Goal: Task Accomplishment & Management: Use online tool/utility

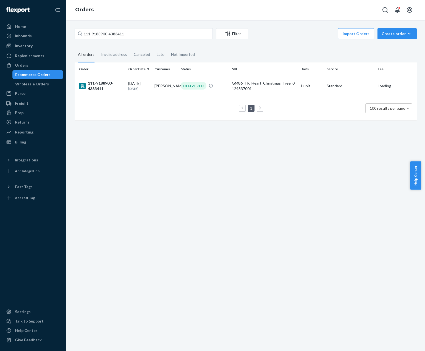
type input "111-9188900-4383411"
click at [229, 89] on td "GM86_TK_Heart_Christmas_Tree_0124837001" at bounding box center [263, 86] width 68 height 20
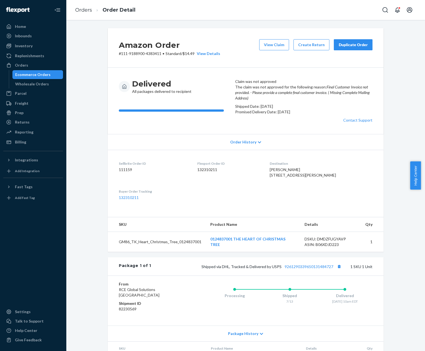
click at [358, 45] on div "Duplicate Order" at bounding box center [352, 45] width 29 height 6
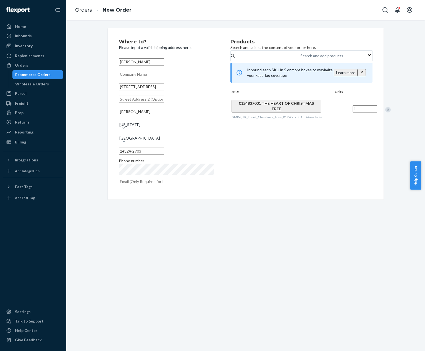
click at [99, 157] on div "Where to? Please input a valid shipping address here. [PERSON_NAME] [STREET_ADD…" at bounding box center [245, 113] width 350 height 171
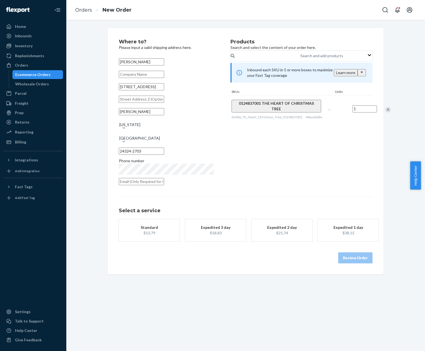
click at [164, 231] on div "$13.79" at bounding box center [149, 233] width 44 height 6
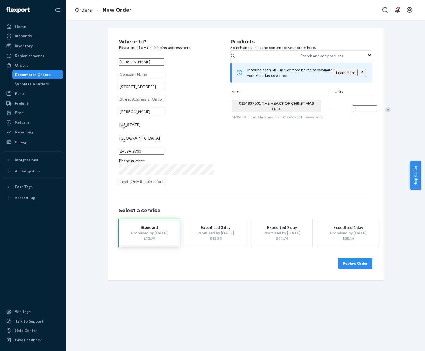
click at [353, 264] on button "Review Order" at bounding box center [355, 263] width 34 height 11
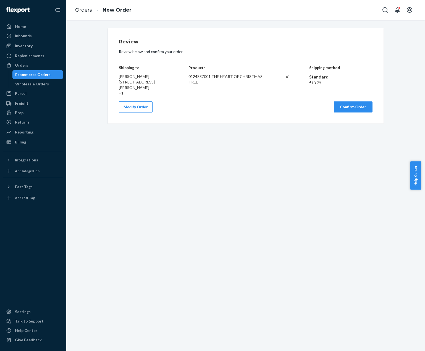
click at [353, 112] on button "Confirm Order" at bounding box center [352, 106] width 39 height 11
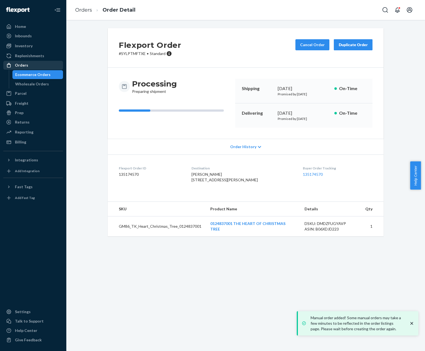
click at [47, 63] on div "Orders" at bounding box center [33, 65] width 59 height 8
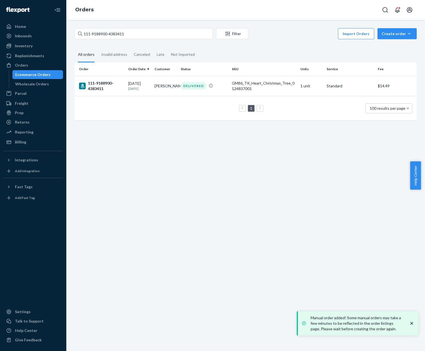
click at [327, 161] on div "111-9188900-4383411 Filter Import Orders Create order Ecommerce order Removal o…" at bounding box center [245, 185] width 358 height 331
